Goal: Check status: Check status

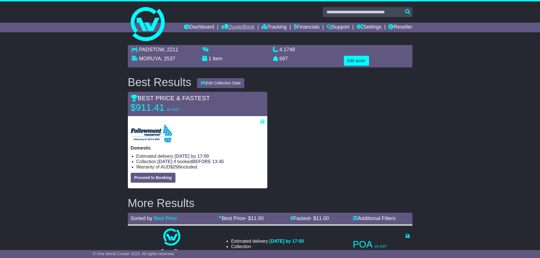
click at [230, 29] on link "Quote/Book" at bounding box center [237, 28] width 33 height 10
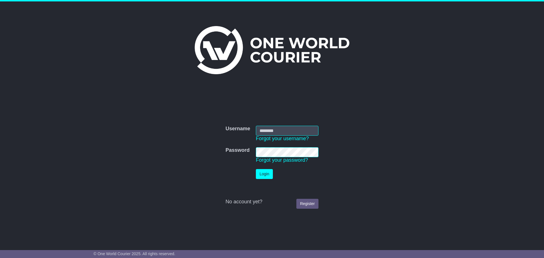
type input "**********"
click at [265, 179] on button "Login" at bounding box center [264, 174] width 17 height 10
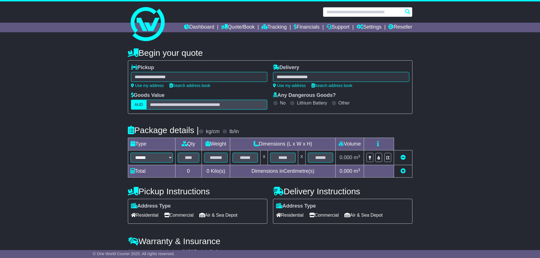
click at [334, 11] on input "text" at bounding box center [368, 12] width 90 height 10
click at [327, 5] on link at bounding box center [270, 23] width 290 height 45
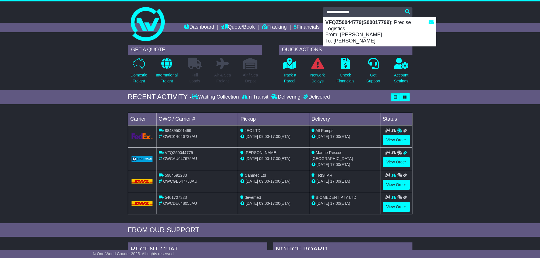
drag, startPoint x: 351, startPoint y: 22, endPoint x: 356, endPoint y: 27, distance: 7.4
click at [352, 22] on strong "VFQZ50044779(S00017799)" at bounding box center [358, 23] width 66 height 6
type input "**********"
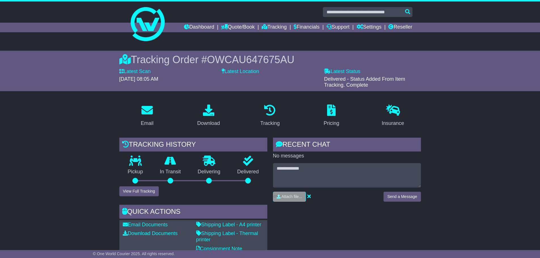
click at [142, 186] on div "Pickup" at bounding box center [135, 171] width 32 height 31
click at [140, 192] on button "View Full Tracking" at bounding box center [138, 192] width 39 height 10
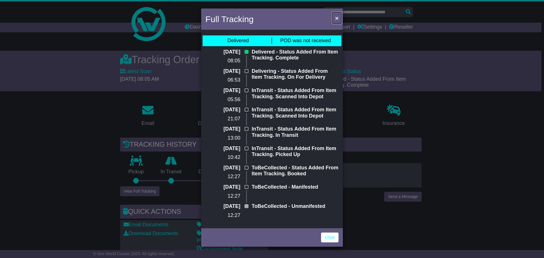
click at [335, 20] on span "×" at bounding box center [336, 18] width 3 height 7
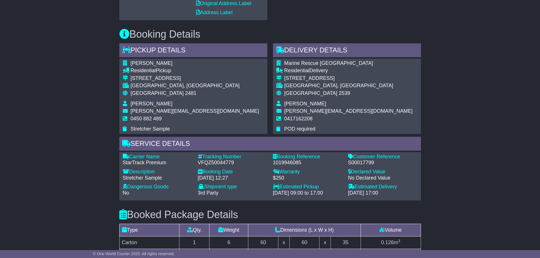
scroll to position [255, 0]
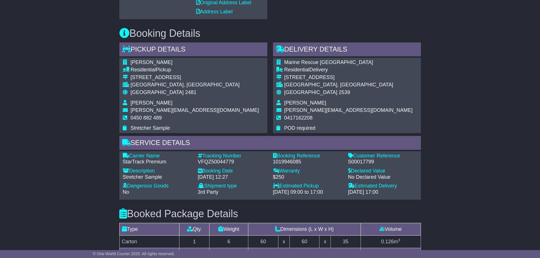
click at [357, 159] on div "Customer Reference" at bounding box center [382, 156] width 69 height 6
click at [357, 159] on div "S00017799" at bounding box center [382, 162] width 69 height 6
copy div "S00017799"
